Goal: Task Accomplishment & Management: Complete application form

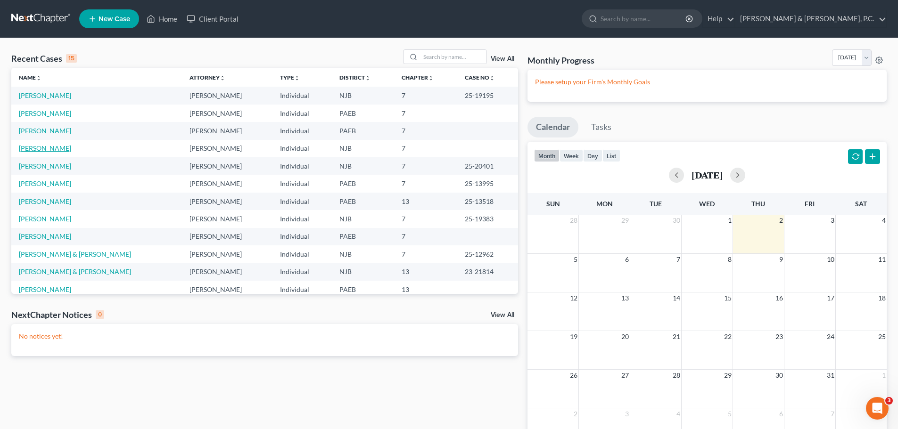
click at [42, 148] on link "[PERSON_NAME]" at bounding box center [45, 148] width 52 height 8
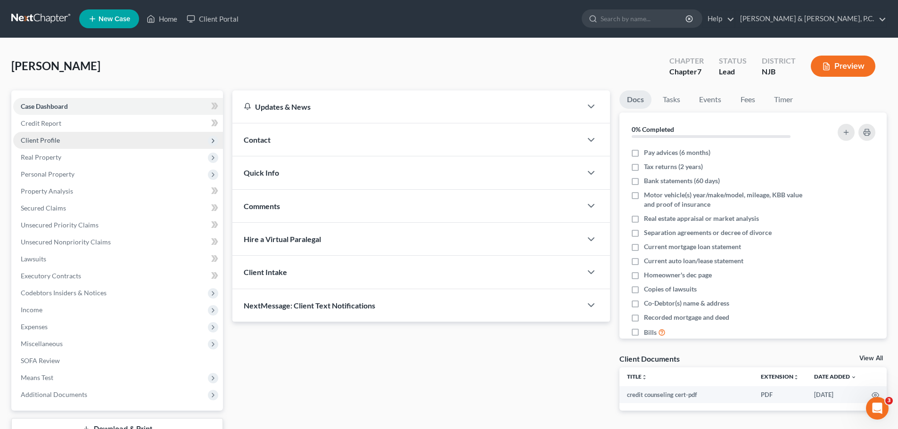
click at [49, 139] on span "Client Profile" at bounding box center [40, 140] width 39 height 8
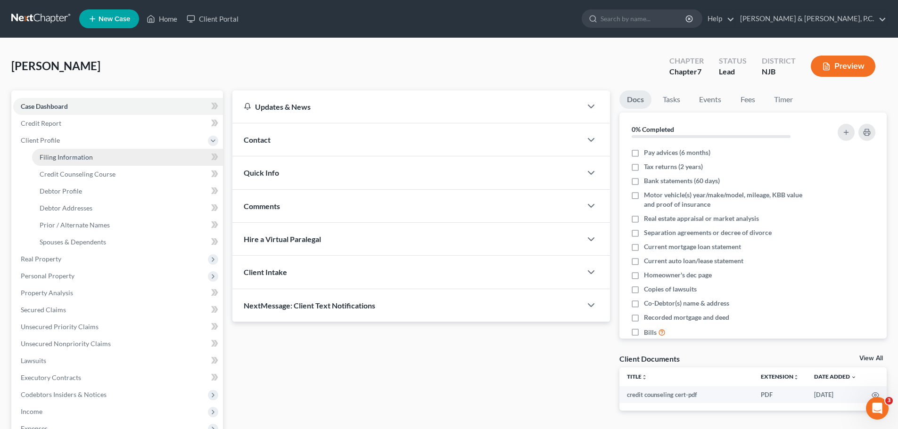
click at [57, 157] on span "Filing Information" at bounding box center [66, 157] width 53 height 8
select select "1"
select select "0"
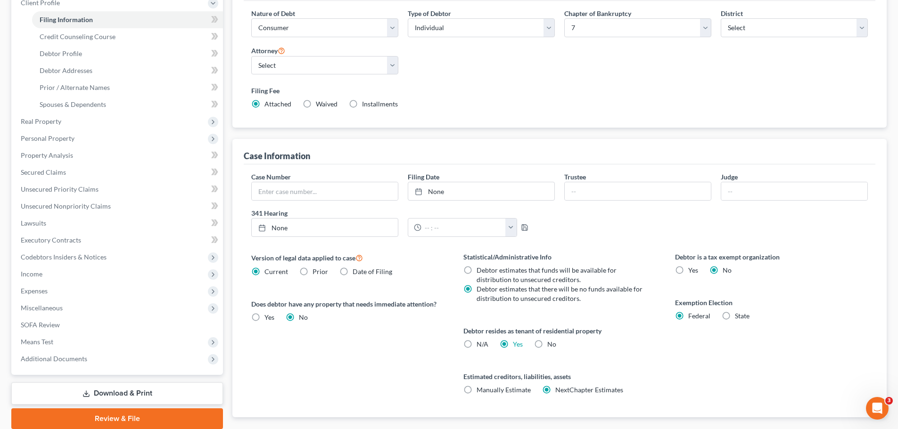
scroll to position [189, 0]
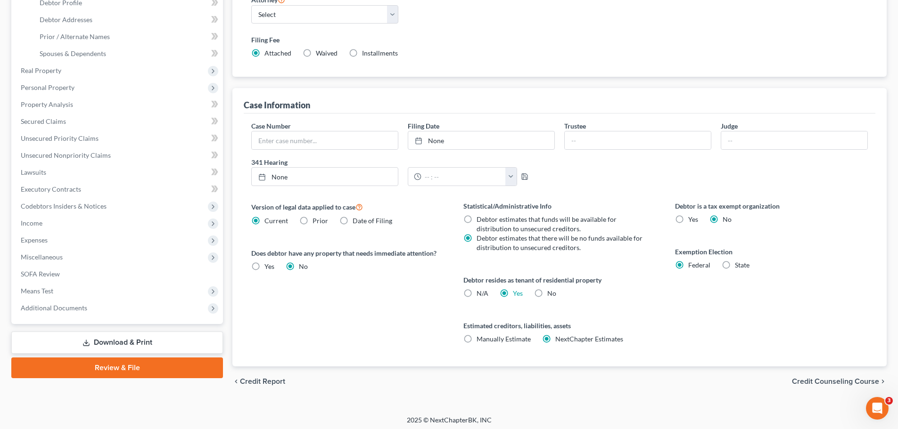
click at [812, 381] on span "Credit Counseling Course" at bounding box center [835, 382] width 87 height 8
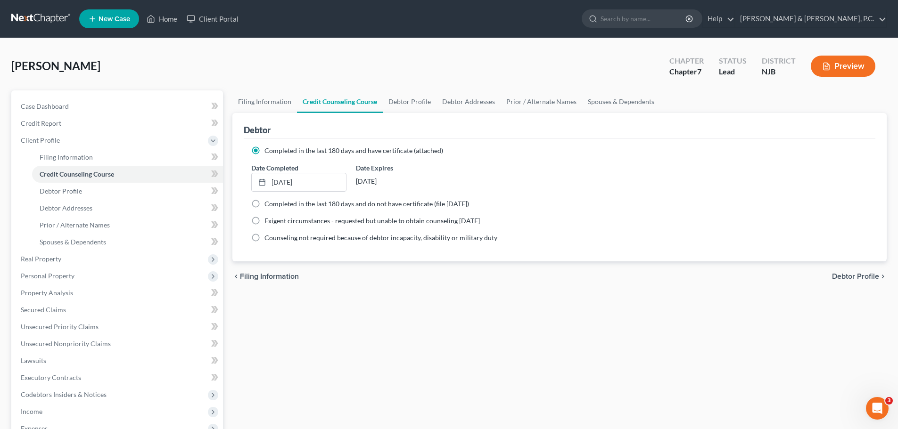
click at [845, 275] on span "Debtor Profile" at bounding box center [855, 277] width 47 height 8
select select "2"
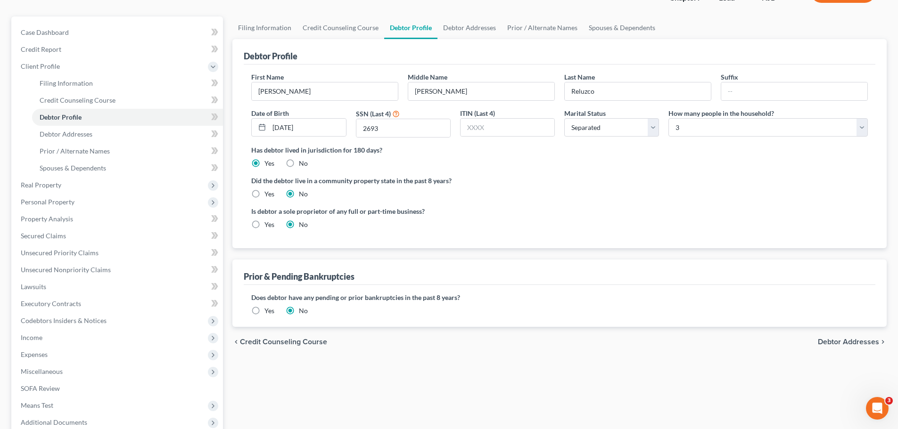
scroll to position [141, 0]
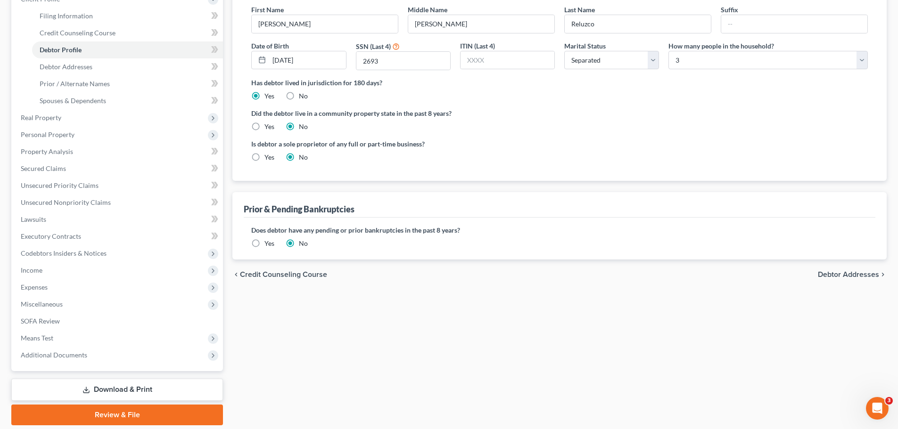
click at [846, 273] on span "Debtor Addresses" at bounding box center [848, 275] width 61 height 8
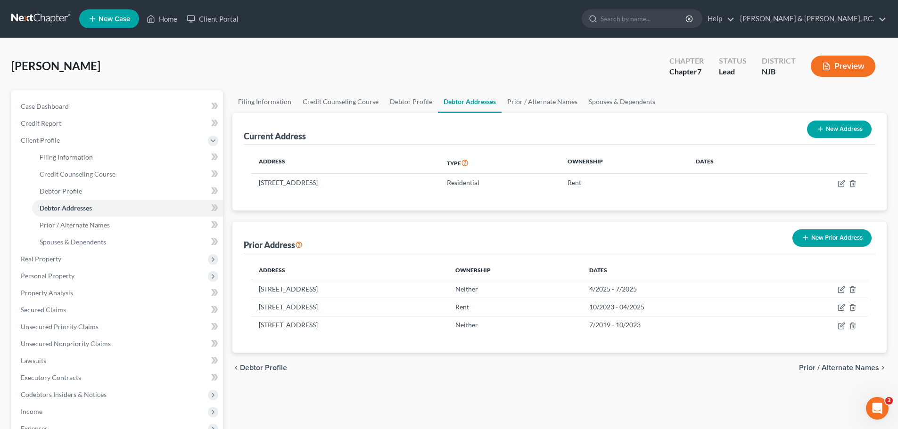
click at [850, 366] on span "Prior / Alternate Names" at bounding box center [839, 368] width 80 height 8
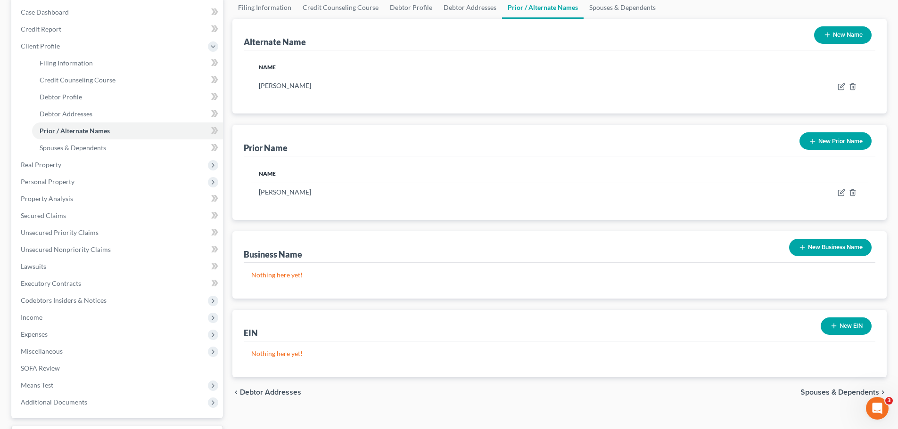
scroll to position [173, 0]
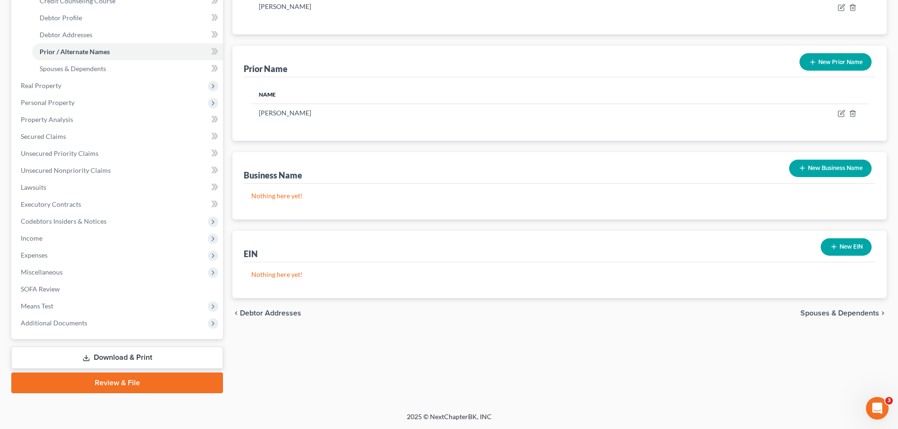
click at [841, 312] on span "Spouses & Dependents" at bounding box center [839, 314] width 79 height 8
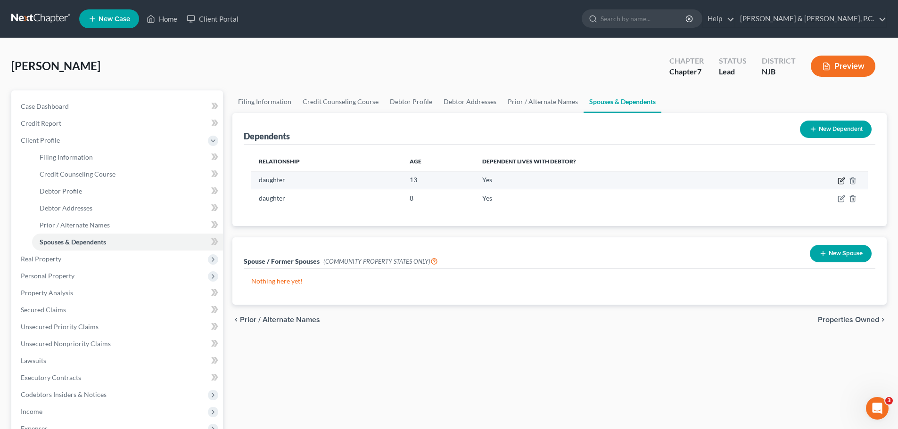
click at [838, 180] on icon "button" at bounding box center [841, 182] width 6 height 6
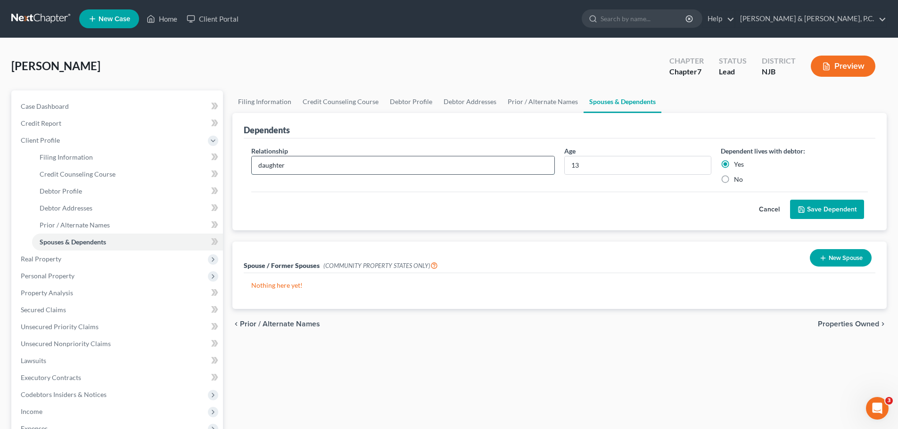
click at [545, 165] on input "daughter" at bounding box center [403, 165] width 303 height 18
type input "Daughter"
click at [815, 209] on button "Save Dependent" at bounding box center [827, 210] width 74 height 20
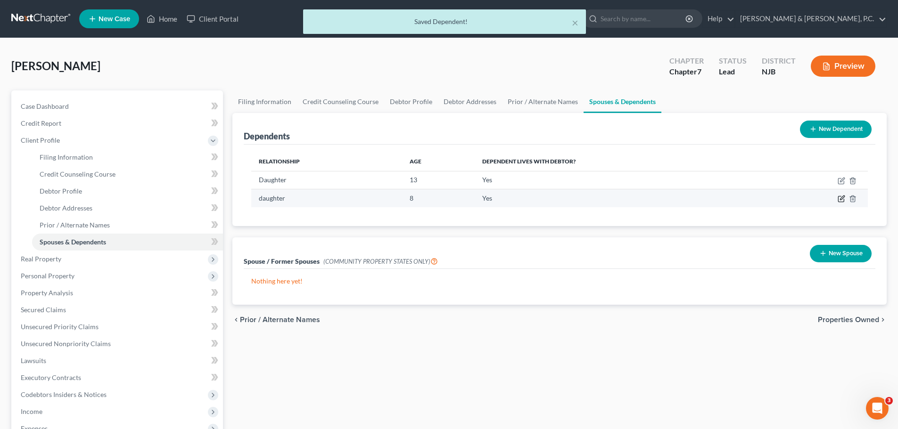
click at [841, 198] on icon "button" at bounding box center [842, 198] width 4 height 4
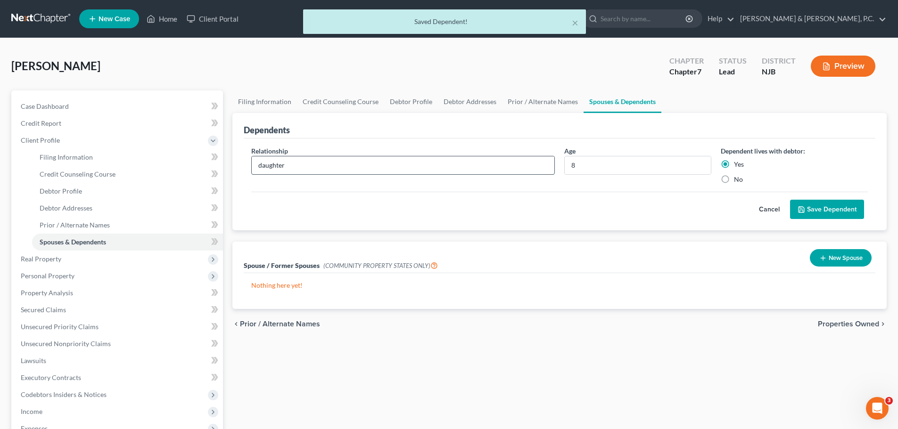
click at [297, 165] on input "daughter" at bounding box center [403, 165] width 303 height 18
type input "Daughter"
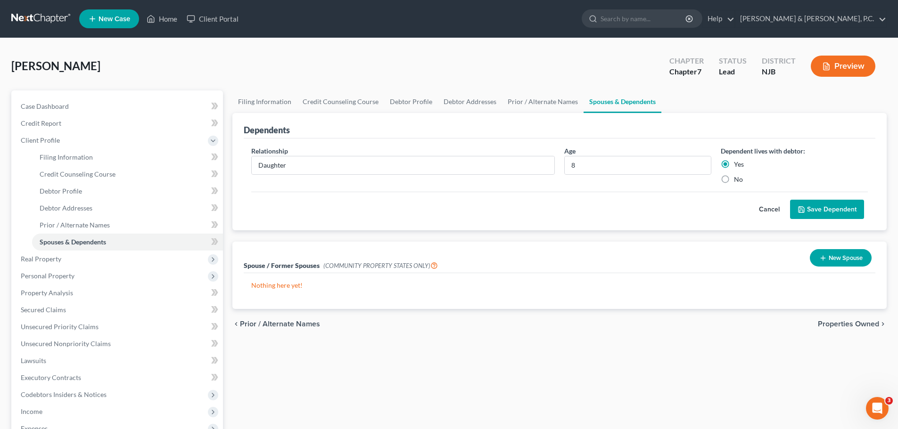
click at [812, 211] on button "Save Dependent" at bounding box center [827, 210] width 74 height 20
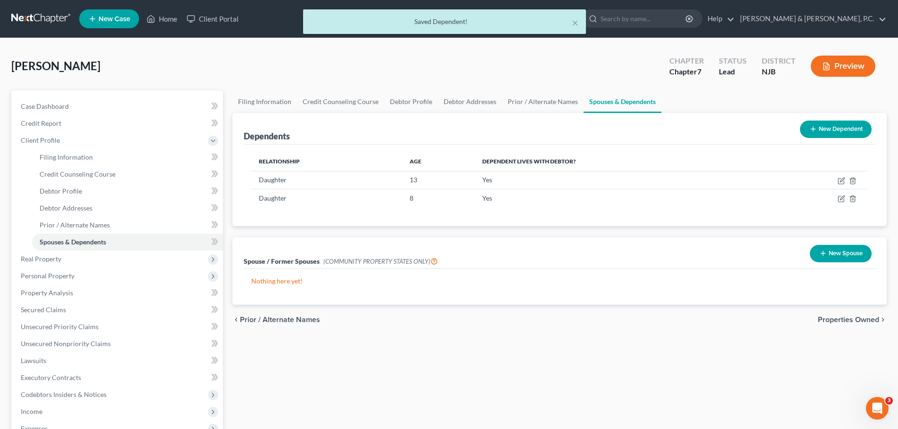
drag, startPoint x: 839, startPoint y: 320, endPoint x: 834, endPoint y: 318, distance: 4.9
click at [838, 320] on span "Properties Owned" at bounding box center [848, 320] width 61 height 8
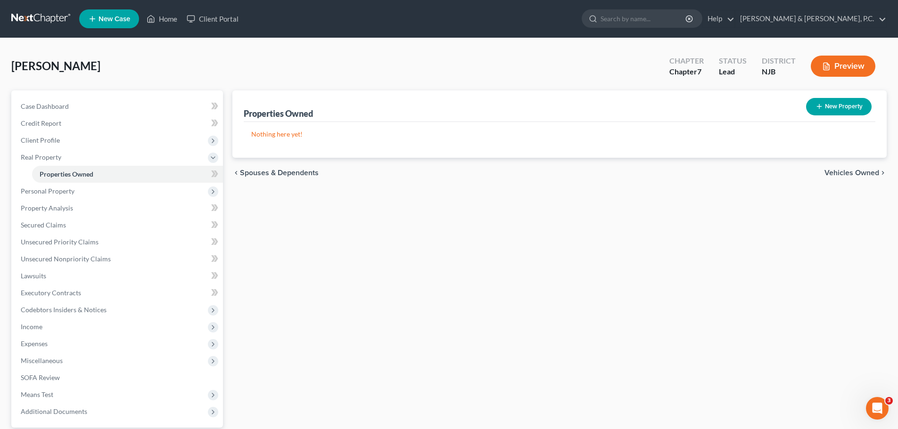
click at [841, 174] on span "Vehicles Owned" at bounding box center [851, 173] width 55 height 8
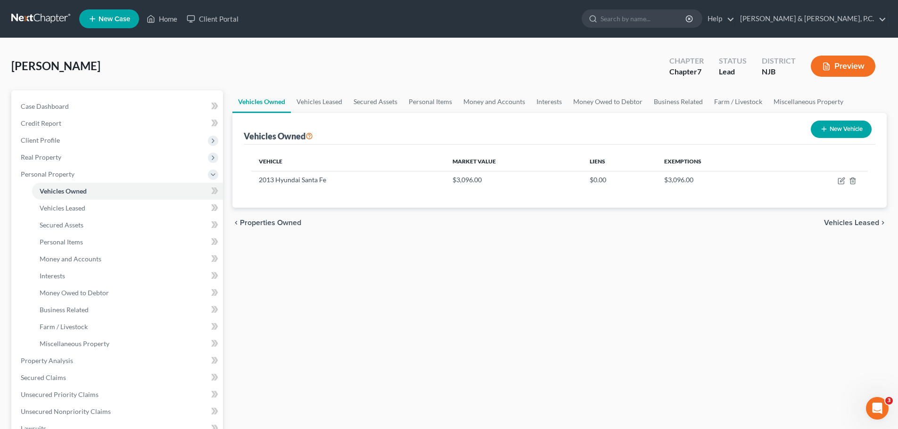
click at [836, 224] on span "Vehicles Leased" at bounding box center [851, 223] width 55 height 8
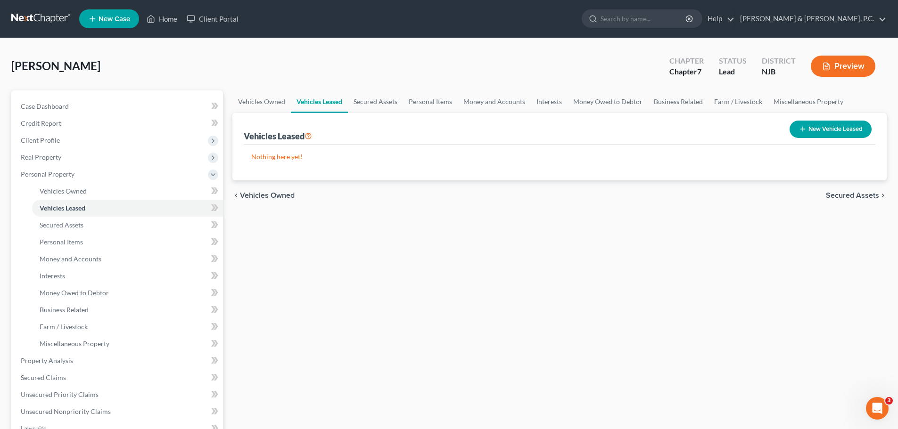
click at [840, 196] on span "Secured Assets" at bounding box center [852, 196] width 53 height 8
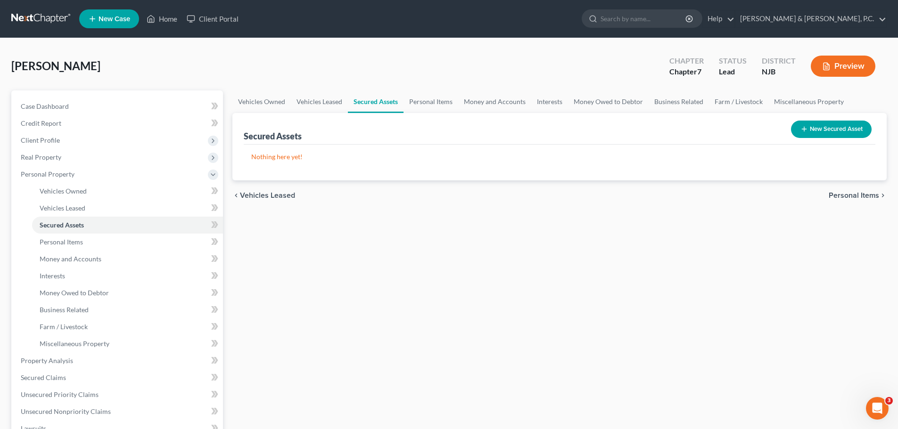
click at [840, 196] on span "Personal Items" at bounding box center [854, 196] width 50 height 8
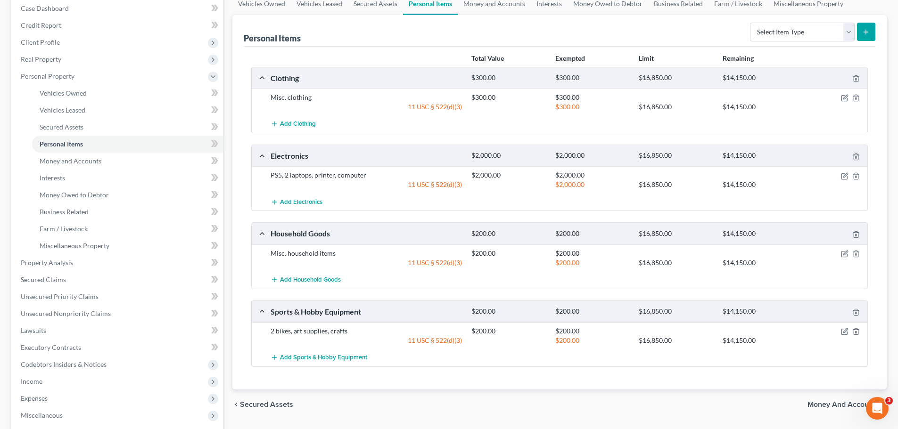
scroll to position [141, 0]
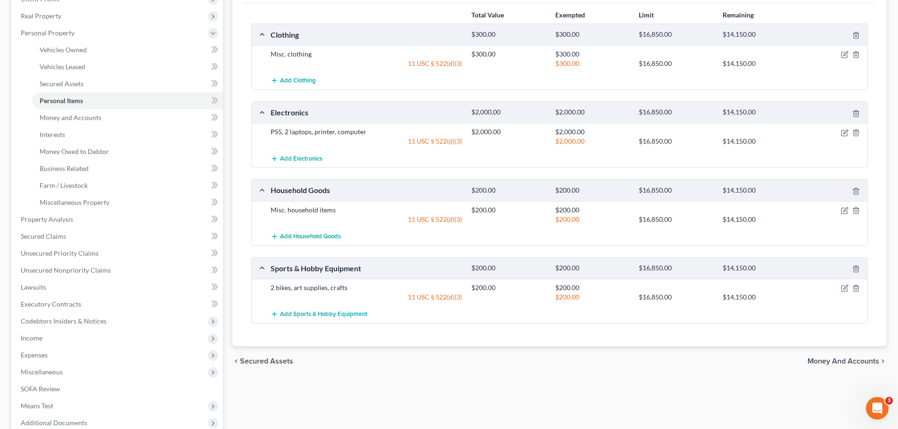
click at [827, 359] on span "Money and Accounts" at bounding box center [843, 362] width 72 height 8
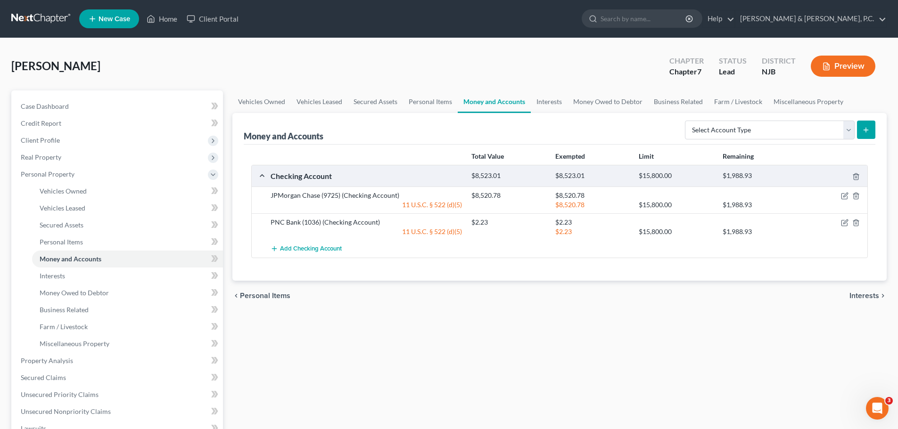
click at [858, 296] on span "Interests" at bounding box center [864, 296] width 30 height 8
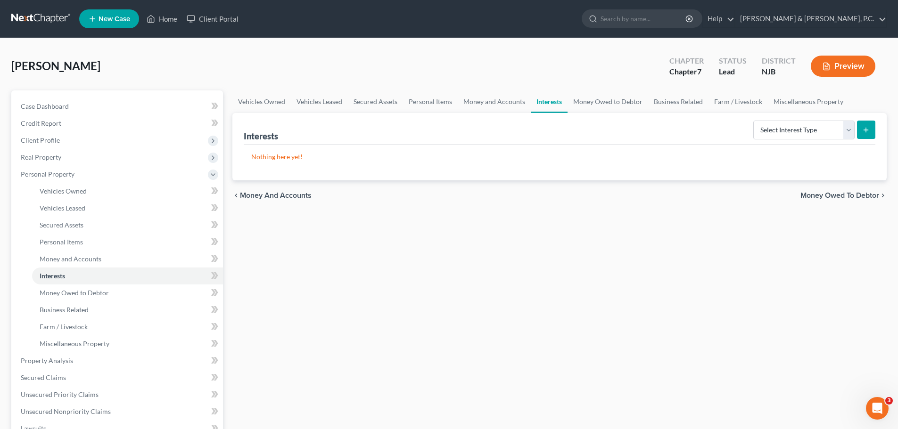
click at [843, 193] on span "Money Owed to Debtor" at bounding box center [839, 196] width 79 height 8
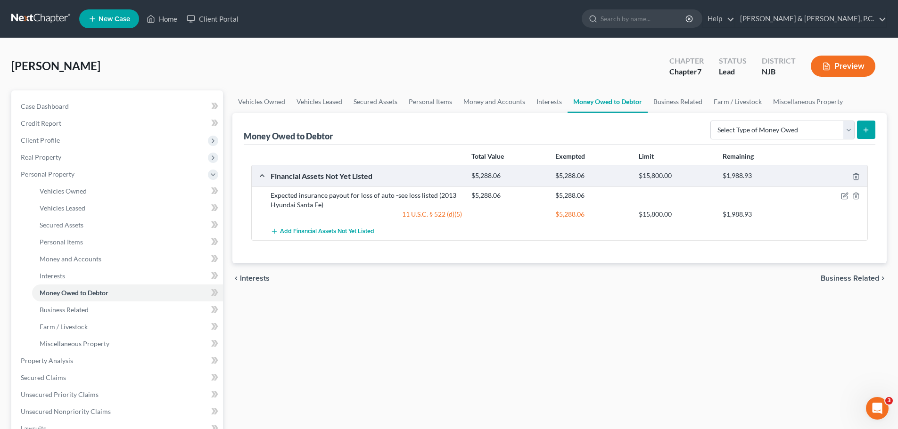
click at [855, 280] on span "Business Related" at bounding box center [850, 279] width 58 height 8
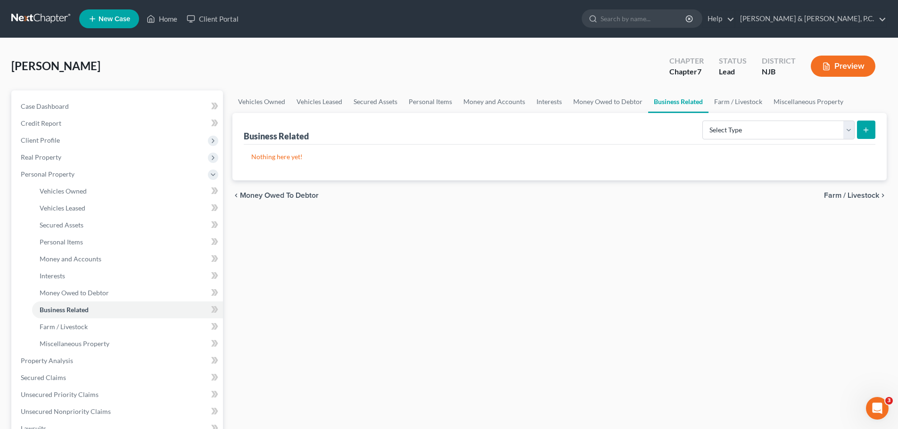
click at [844, 196] on span "Farm / Livestock" at bounding box center [851, 196] width 55 height 8
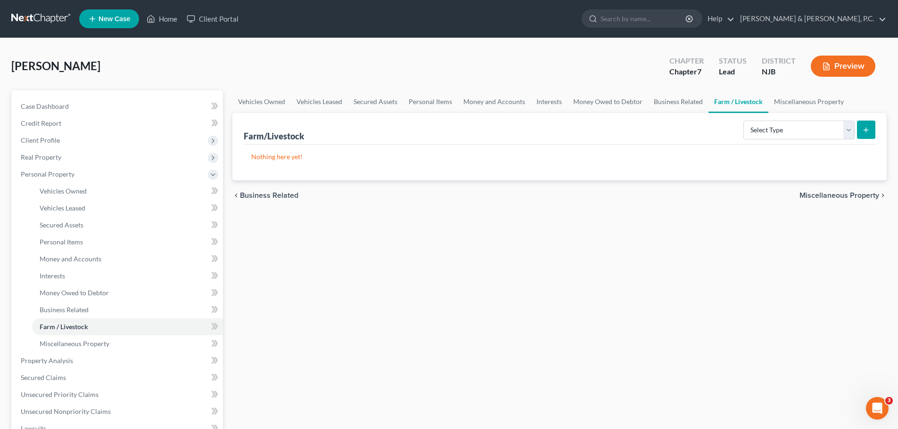
click at [844, 196] on span "Miscellaneous Property" at bounding box center [839, 196] width 80 height 8
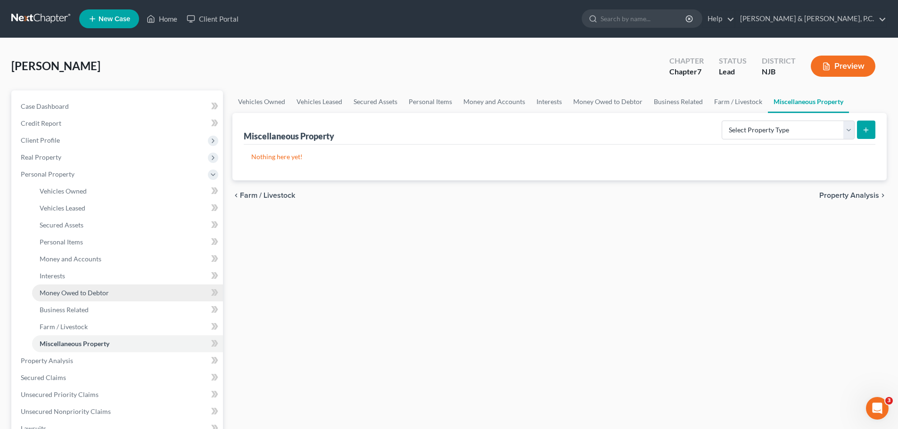
click at [100, 290] on span "Money Owed to Debtor" at bounding box center [74, 293] width 69 height 8
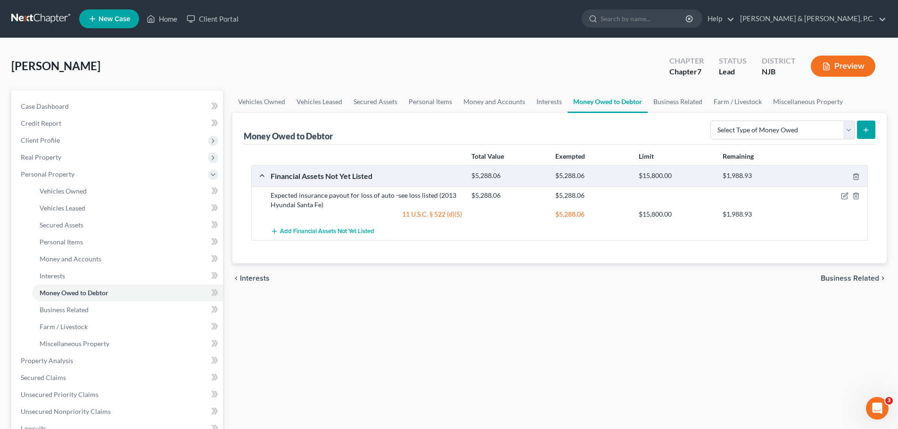
click at [833, 275] on span "Business Related" at bounding box center [850, 279] width 58 height 8
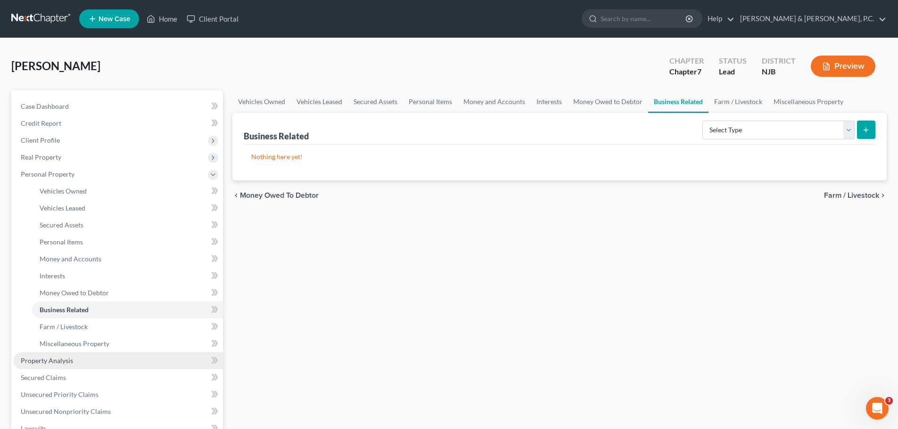
click at [65, 363] on span "Property Analysis" at bounding box center [47, 361] width 52 height 8
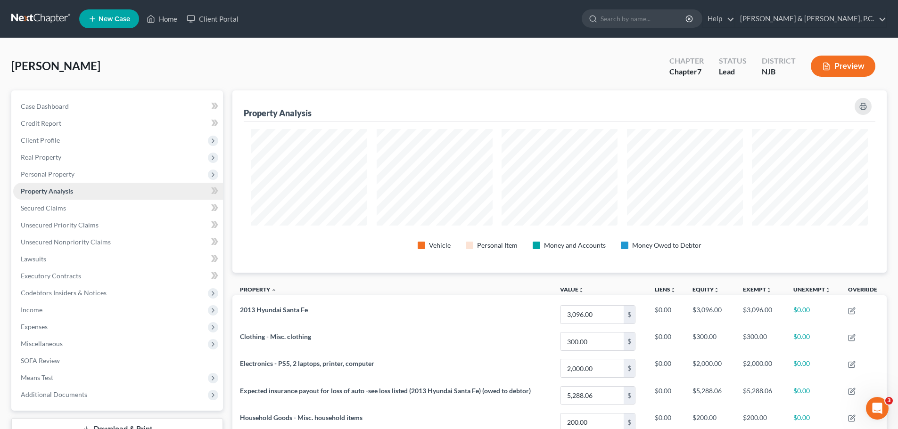
scroll to position [182, 654]
click at [65, 177] on span "Personal Property" at bounding box center [48, 174] width 54 height 8
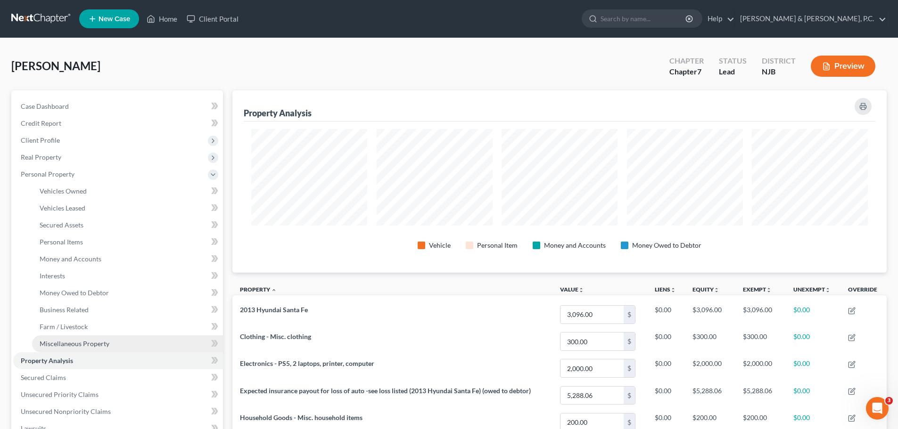
click at [74, 345] on span "Miscellaneous Property" at bounding box center [75, 344] width 70 height 8
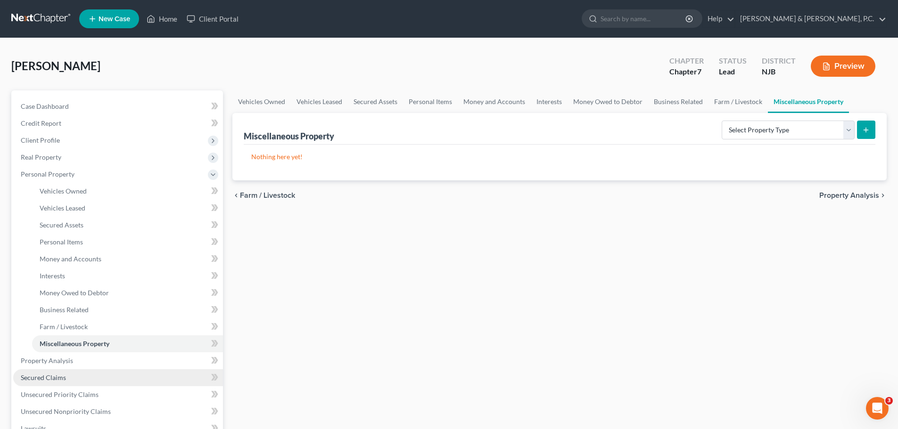
click at [59, 377] on span "Secured Claims" at bounding box center [43, 378] width 45 height 8
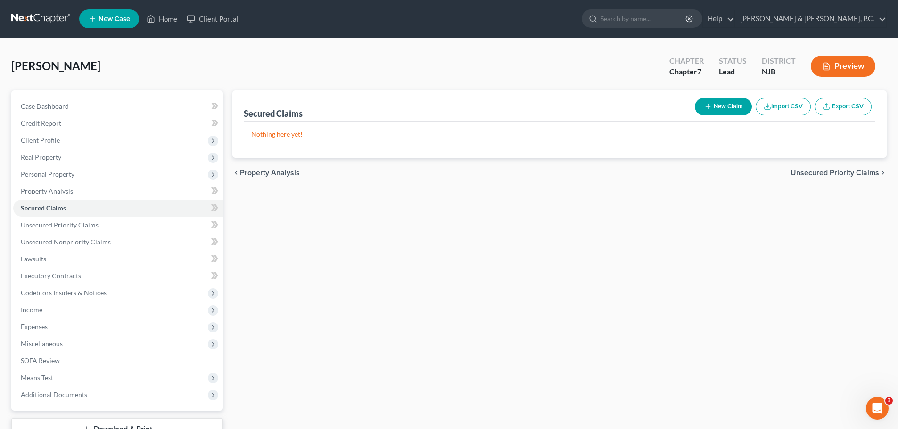
click at [824, 172] on span "Unsecured Priority Claims" at bounding box center [834, 173] width 89 height 8
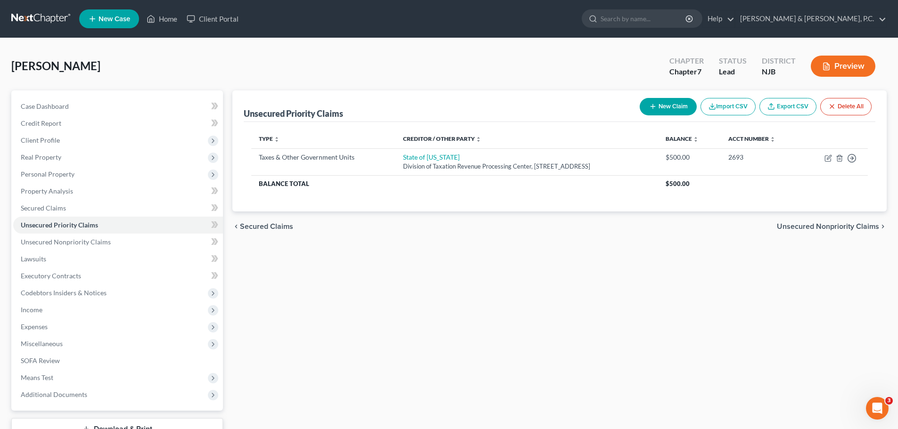
click at [806, 226] on span "Unsecured Nonpriority Claims" at bounding box center [828, 227] width 102 height 8
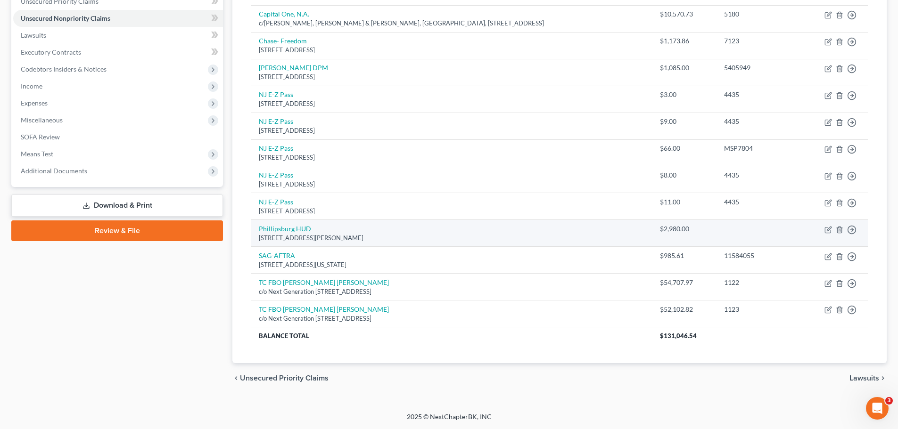
scroll to position [82, 0]
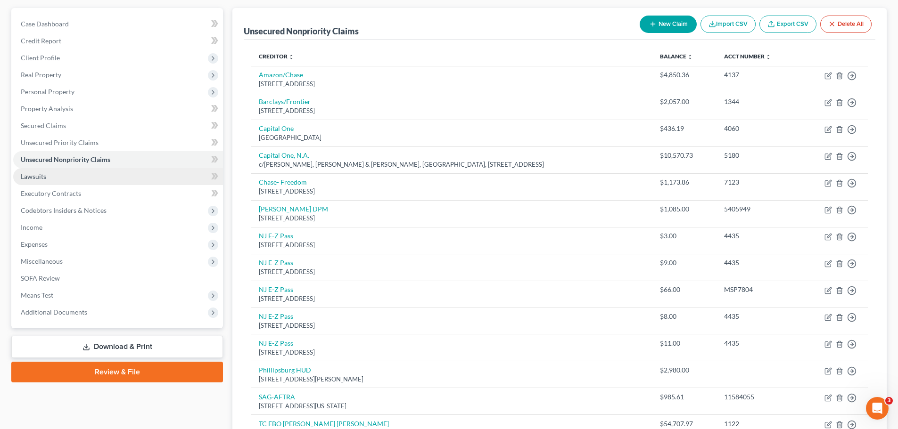
click at [81, 174] on link "Lawsuits" at bounding box center [118, 176] width 210 height 17
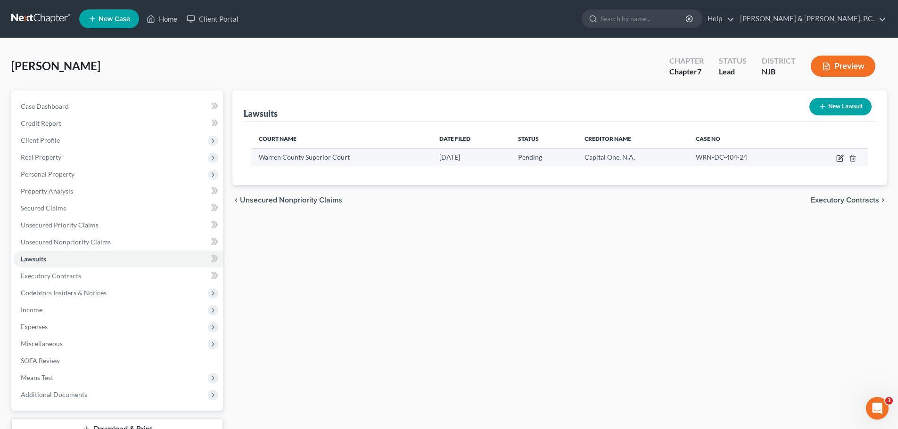
click at [840, 160] on icon "button" at bounding box center [840, 159] width 8 height 8
select select "33"
select select "0"
select select "3"
select select "33"
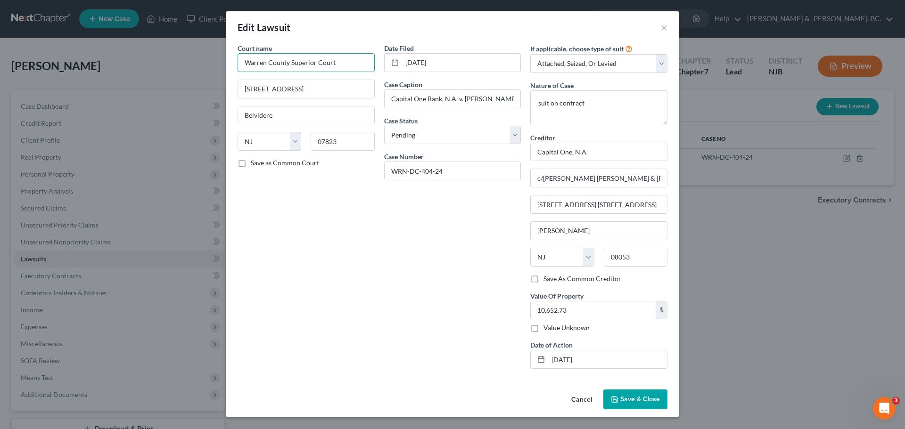
click at [368, 62] on input "Warren County Superior Court" at bounding box center [306, 62] width 137 height 19
click at [291, 62] on input "Warren County Superior Court" at bounding box center [306, 62] width 137 height 19
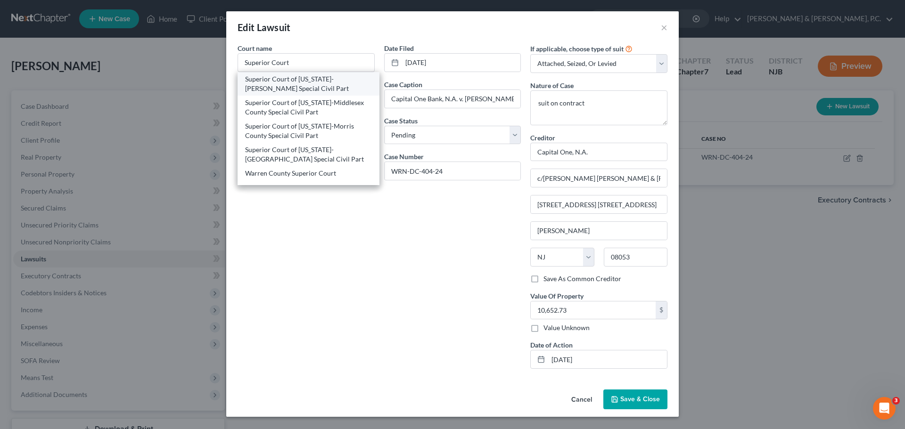
click at [324, 80] on div "Superior Court of [US_STATE]-[PERSON_NAME] Special Civil Part" at bounding box center [308, 83] width 127 height 19
type input "Superior Court of [US_STATE]-[PERSON_NAME] Special Civil Part"
type input "PO Box 900"
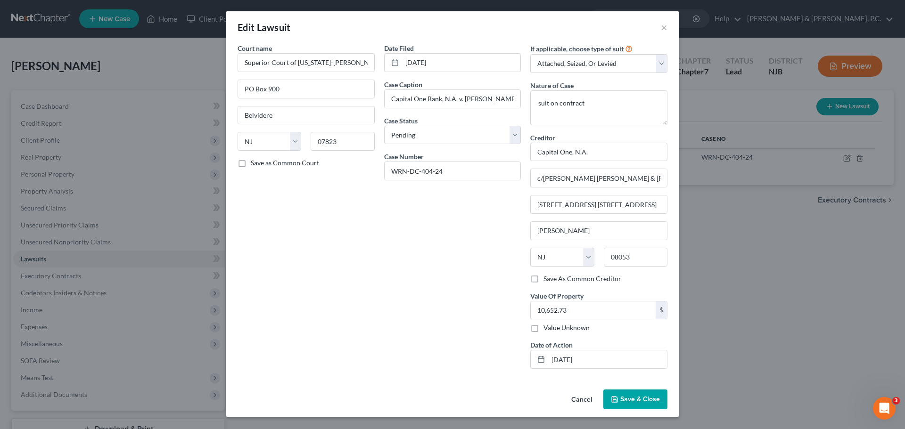
click at [627, 399] on span "Save & Close" at bounding box center [640, 399] width 40 height 8
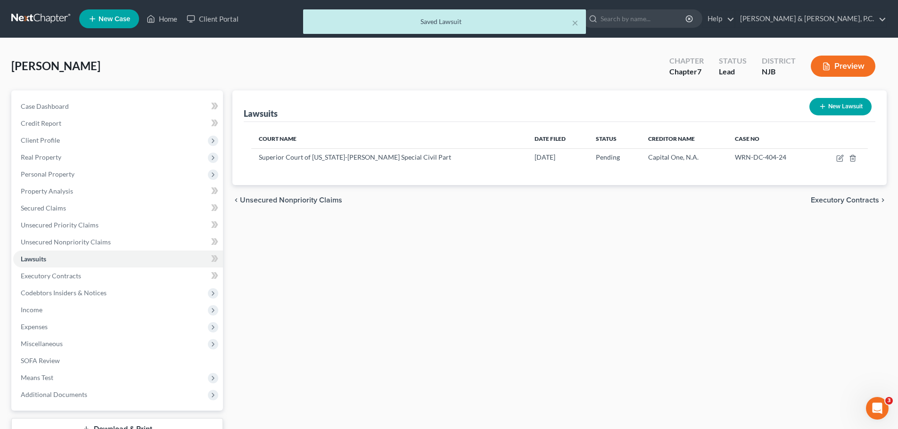
click at [832, 200] on span "Executory Contracts" at bounding box center [845, 201] width 68 height 8
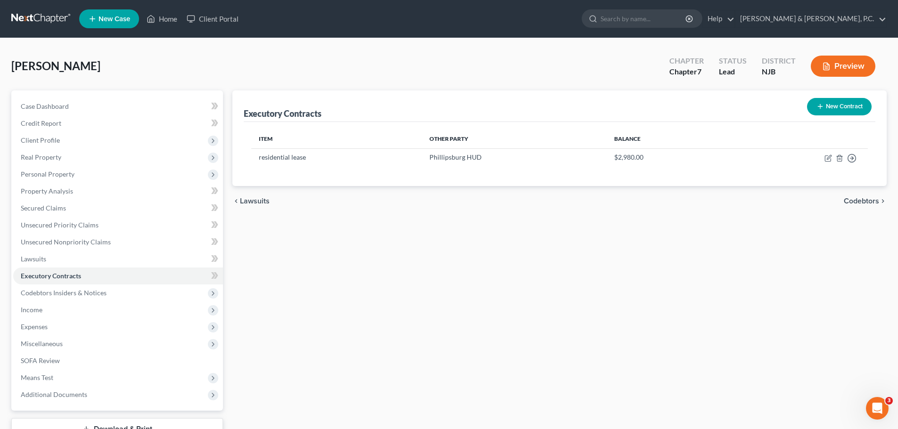
click at [849, 201] on span "Codebtors" at bounding box center [861, 201] width 35 height 8
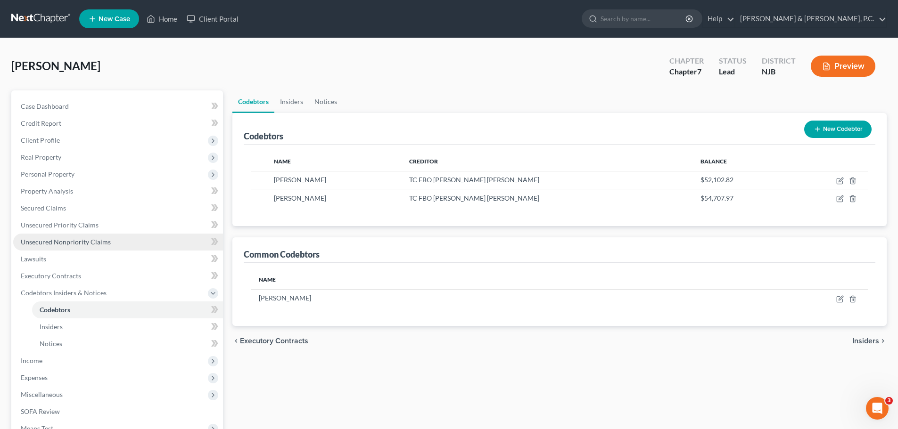
click at [50, 240] on span "Unsecured Nonpriority Claims" at bounding box center [66, 242] width 90 height 8
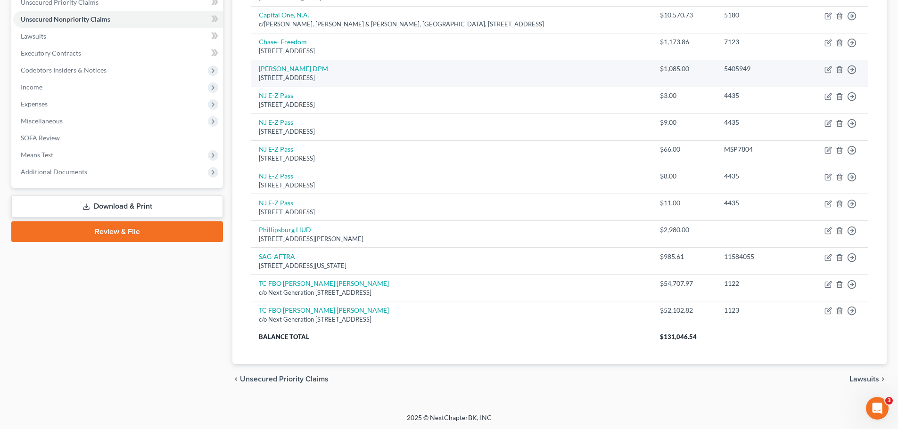
scroll to position [224, 0]
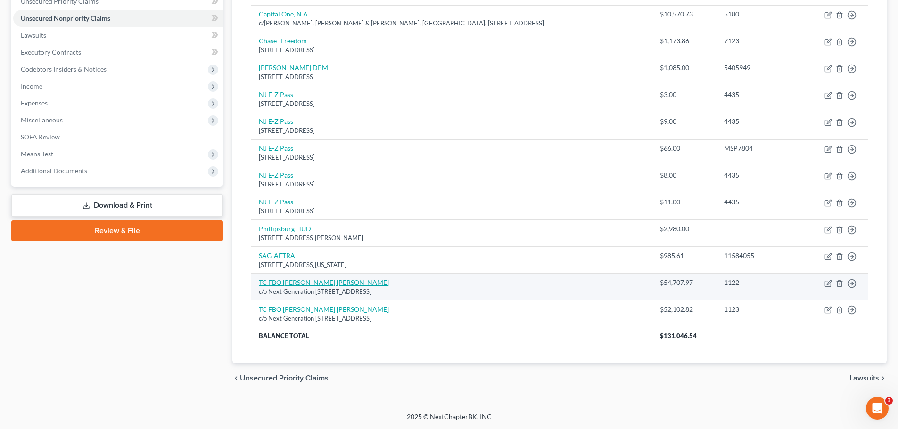
click at [311, 284] on link "TC FBO [PERSON_NAME] [PERSON_NAME]" at bounding box center [324, 283] width 130 height 8
select select "43"
select select "10"
select select "3"
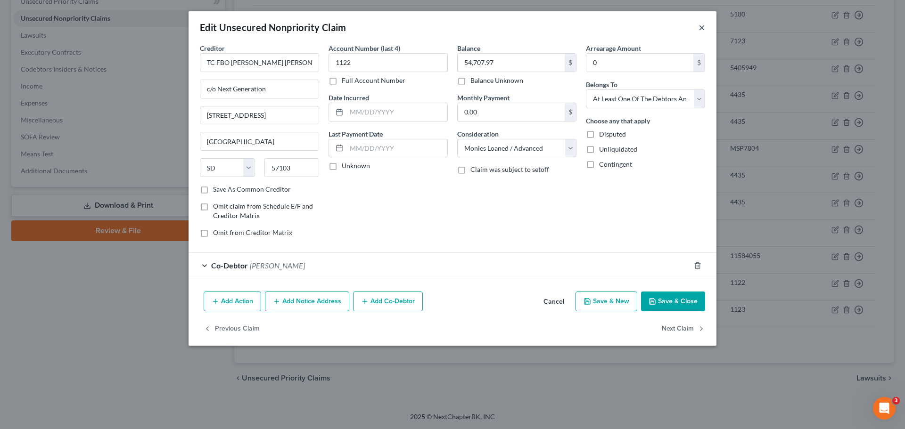
click at [701, 26] on button "×" at bounding box center [701, 27] width 7 height 11
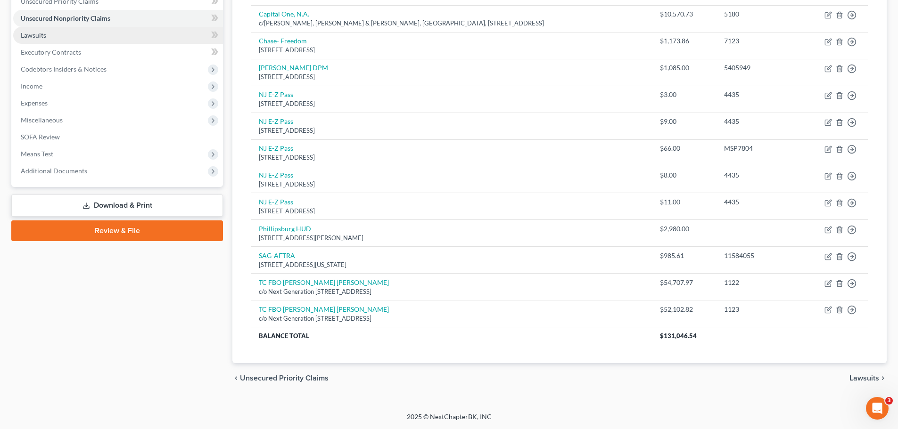
click at [52, 36] on link "Lawsuits" at bounding box center [118, 35] width 210 height 17
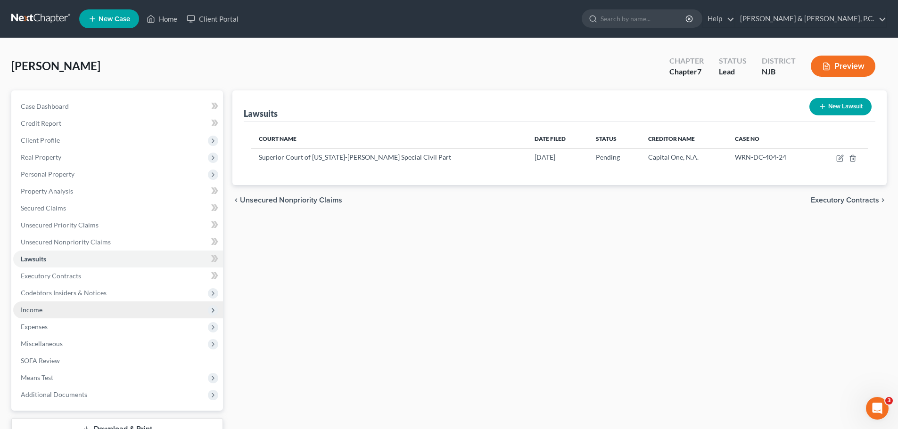
click at [52, 306] on span "Income" at bounding box center [118, 310] width 210 height 17
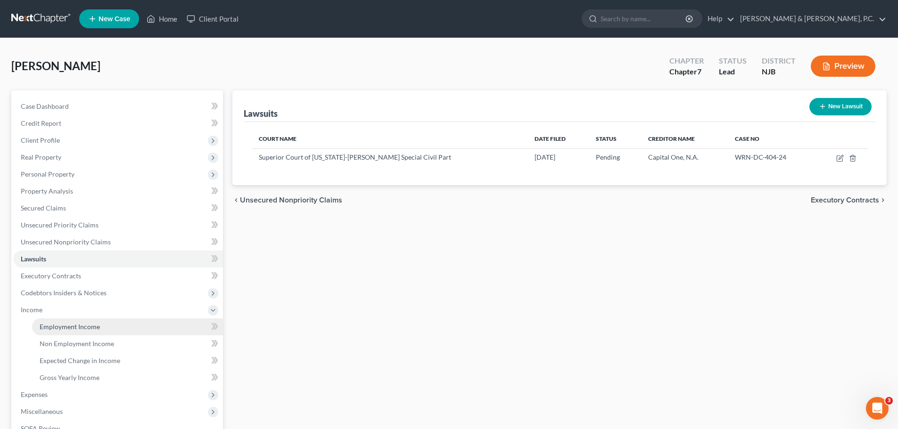
click at [65, 320] on link "Employment Income" at bounding box center [127, 327] width 191 height 17
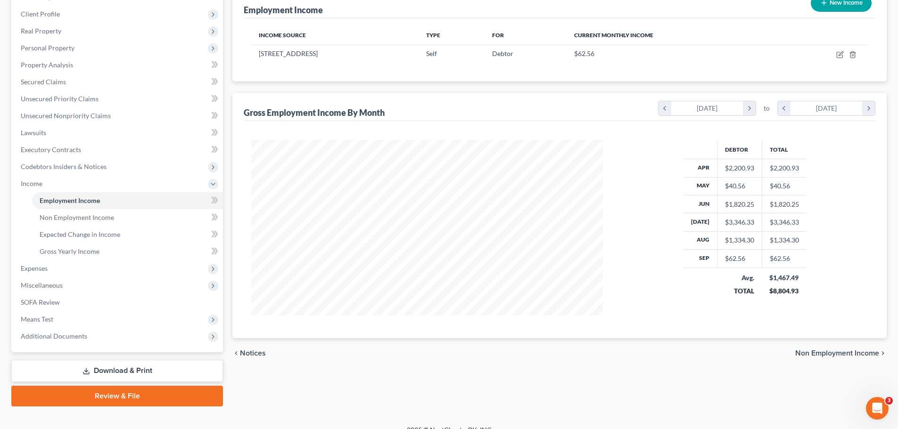
scroll to position [140, 0]
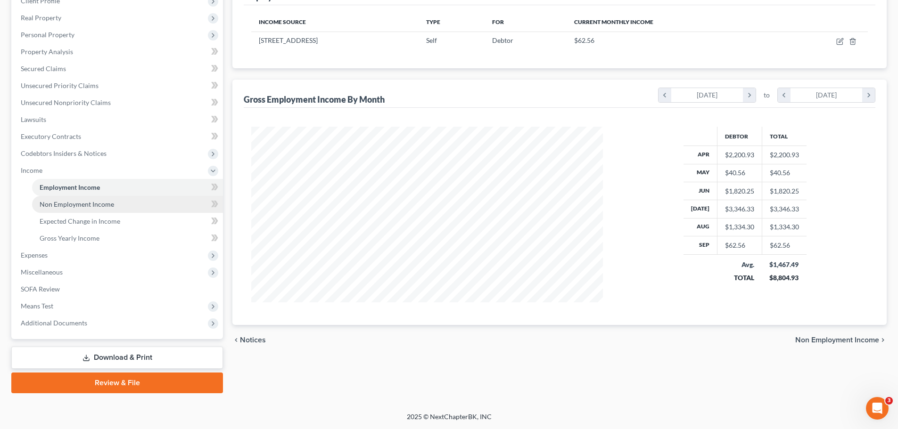
click at [117, 202] on link "Non Employment Income" at bounding box center [127, 204] width 191 height 17
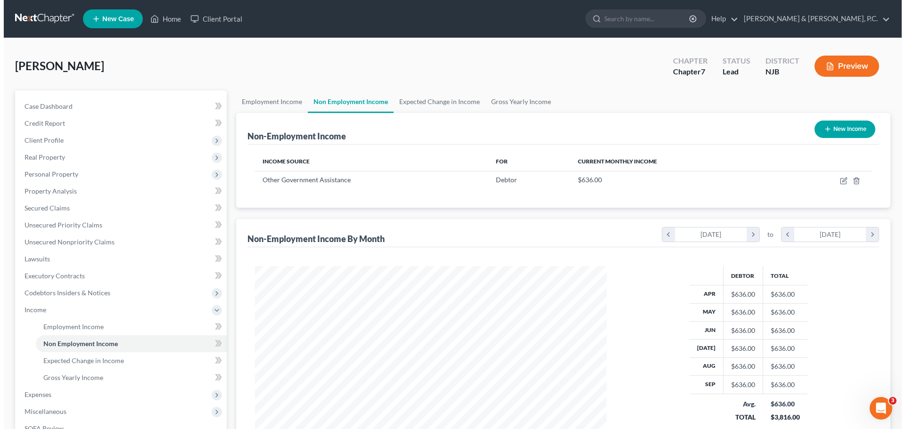
scroll to position [94, 0]
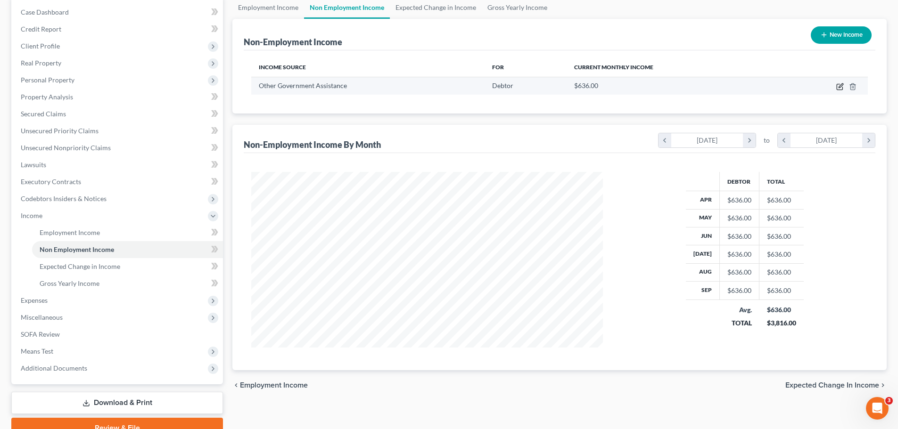
click at [836, 85] on icon "button" at bounding box center [840, 87] width 8 height 8
select select "5"
select select "0"
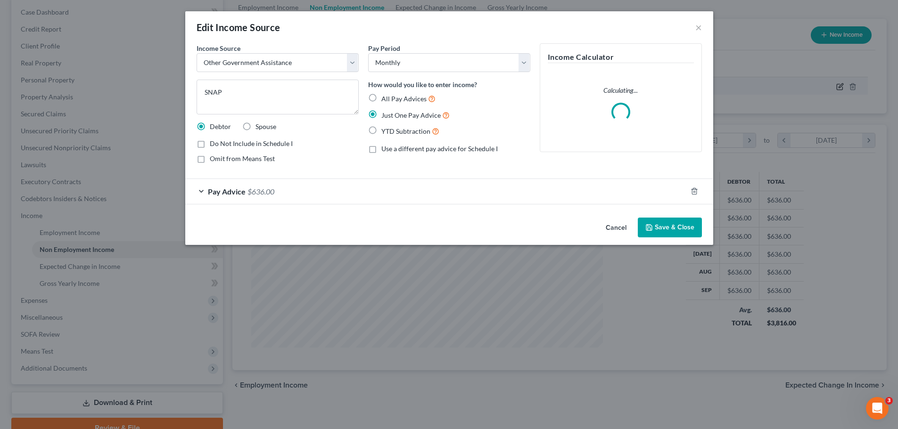
scroll to position [177, 374]
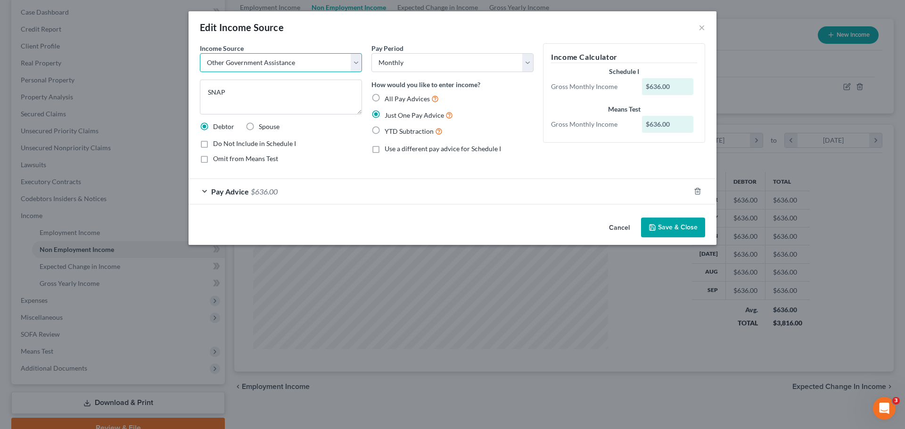
click at [358, 63] on select "Select Unemployment Disability (from employer) Pension Retirement Social Securi…" at bounding box center [281, 62] width 162 height 19
click at [423, 191] on div "Pay Advice $636.00" at bounding box center [439, 191] width 501 height 25
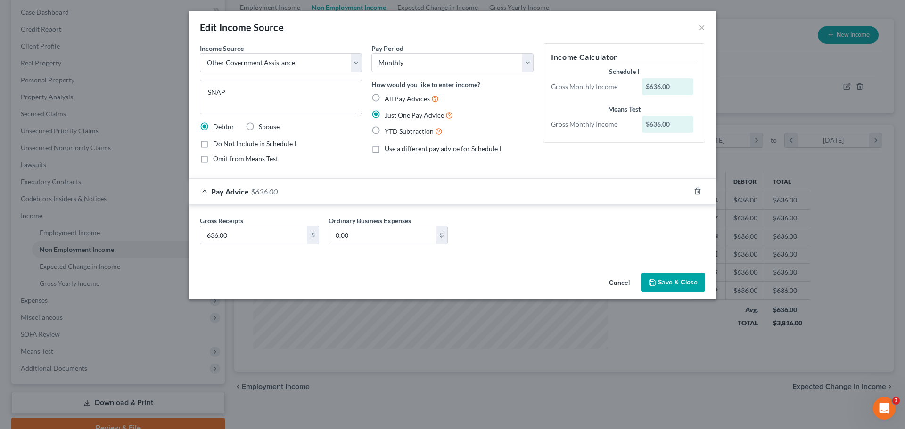
click at [663, 275] on button "Save & Close" at bounding box center [673, 283] width 64 height 20
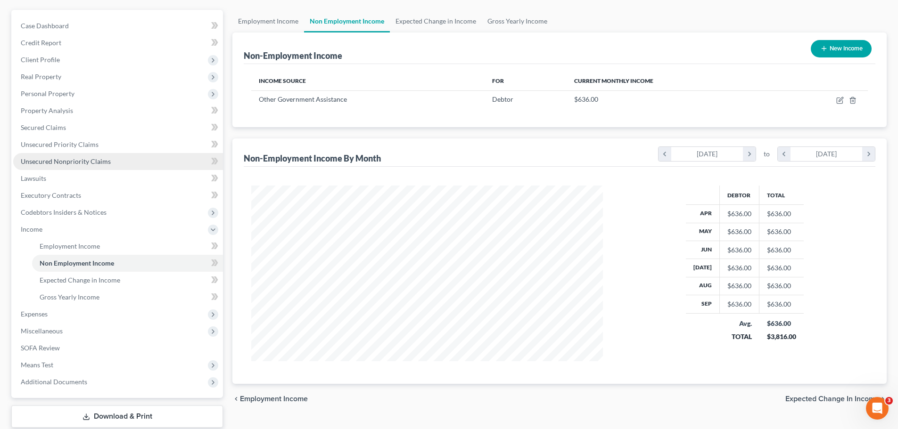
scroll to position [0, 0]
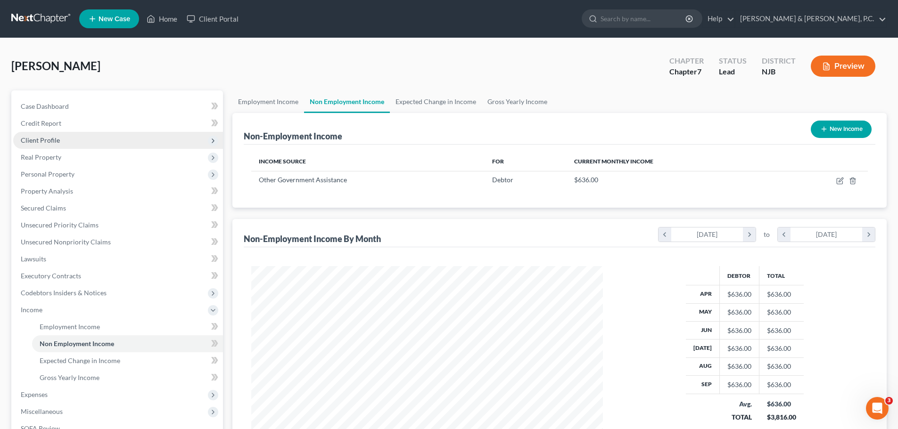
click at [51, 139] on span "Client Profile" at bounding box center [40, 140] width 39 height 8
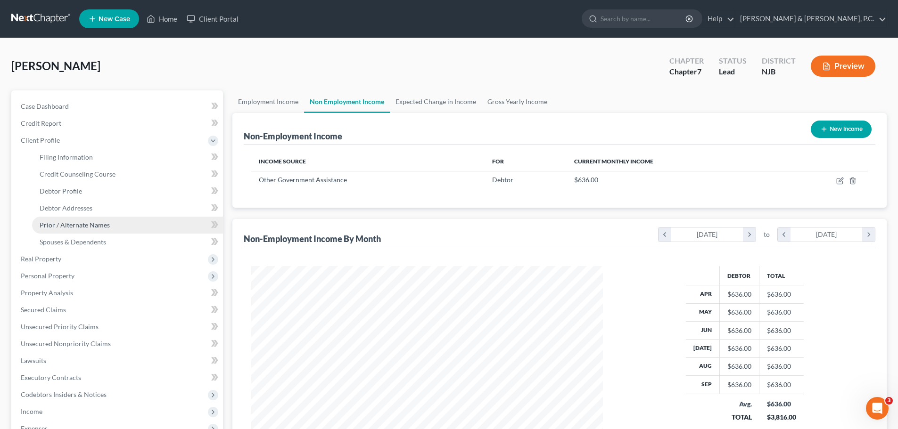
click at [96, 224] on span "Prior / Alternate Names" at bounding box center [75, 225] width 70 height 8
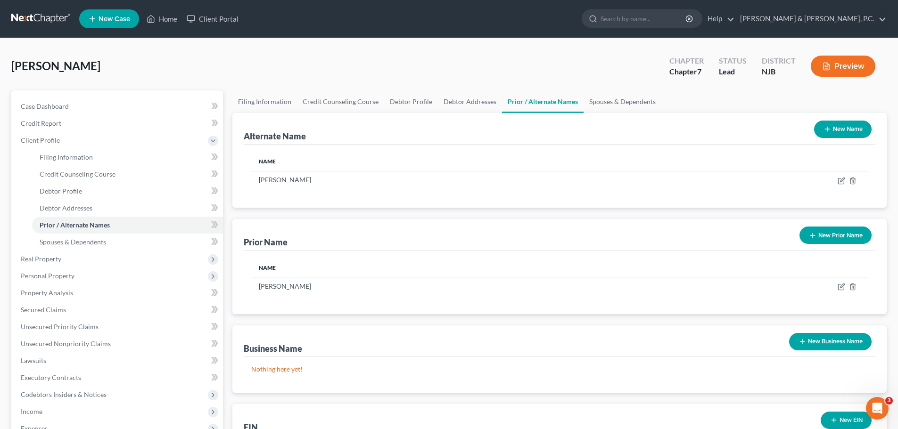
click at [818, 343] on button "New Business Name" at bounding box center [830, 341] width 82 height 17
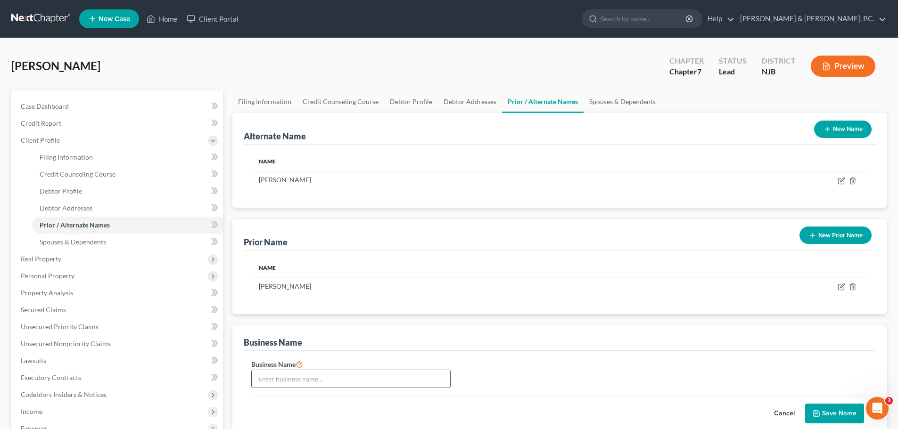
click at [428, 378] on input "text" at bounding box center [351, 379] width 198 height 18
type input "[PERSON_NAME] VoiceOver"
click at [833, 408] on button "Save Name" at bounding box center [834, 414] width 59 height 20
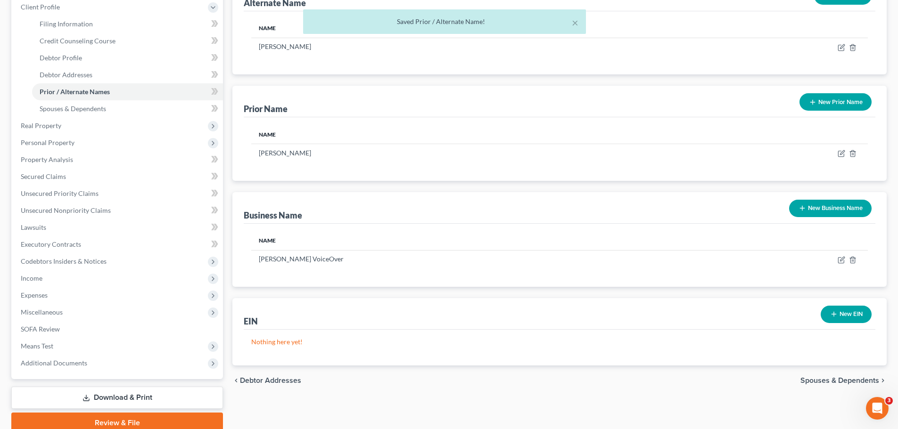
scroll to position [141, 0]
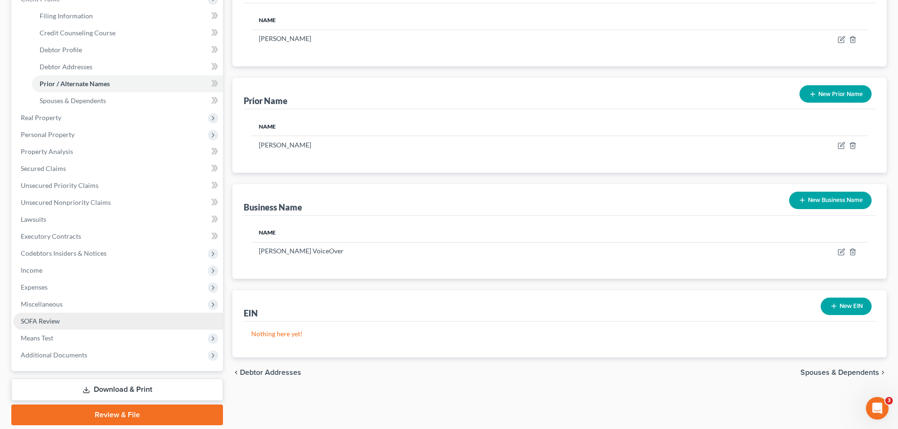
click at [64, 321] on link "SOFA Review" at bounding box center [118, 321] width 210 height 17
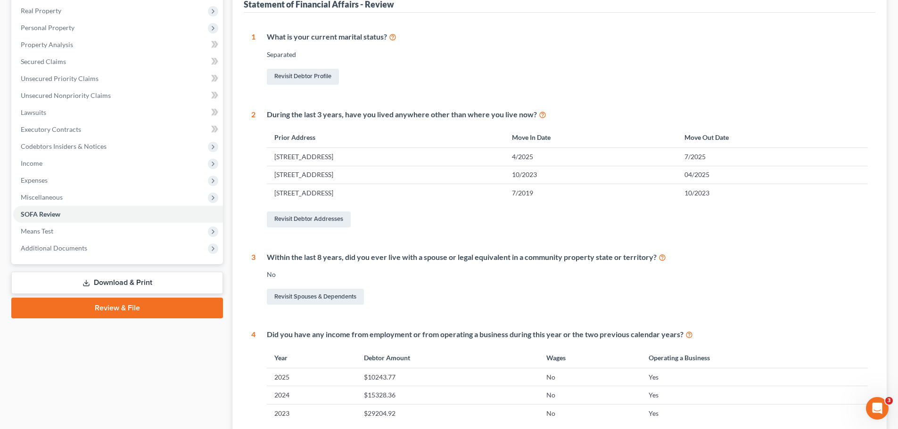
scroll to position [236, 0]
